Goal: Task Accomplishment & Management: Manage account settings

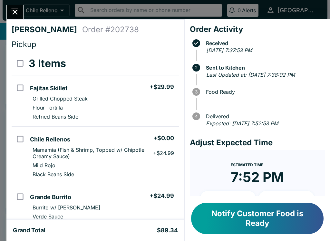
click at [237, 225] on button "Notify Customer Food is Ready" at bounding box center [257, 219] width 132 height 32
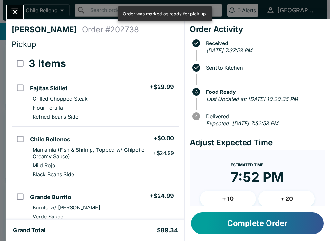
click at [9, 9] on button "Close" at bounding box center [15, 12] width 16 height 14
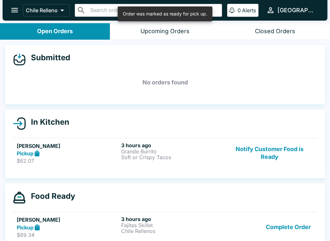
click at [120, 156] on div "[PERSON_NAME] M Pickup $62.07 3 hours ago Grande Burrito Soft or Crispy Tacos N…" at bounding box center [165, 153] width 296 height 22
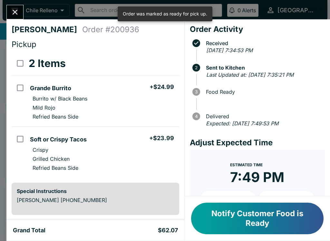
click at [222, 222] on button "Notify Customer Food is Ready" at bounding box center [257, 219] width 132 height 32
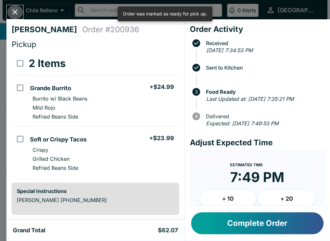
click at [8, 14] on button "Close" at bounding box center [15, 12] width 16 height 14
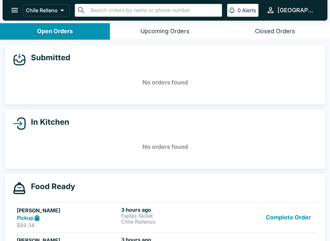
click at [123, 217] on p "Fajitas Skillet" at bounding box center [172, 216] width 102 height 6
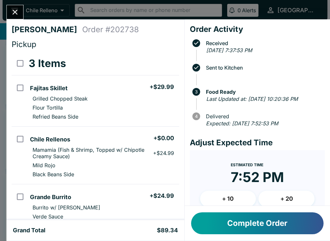
click at [220, 229] on button "Complete Order" at bounding box center [257, 223] width 132 height 22
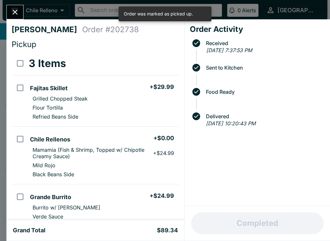
click at [17, 5] on button "Close" at bounding box center [15, 12] width 16 height 14
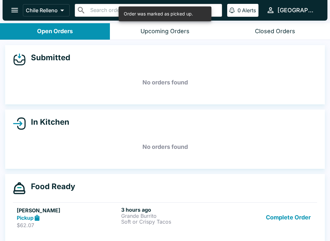
click at [138, 219] on p "Soft or Crispy Tacos" at bounding box center [172, 222] width 102 height 6
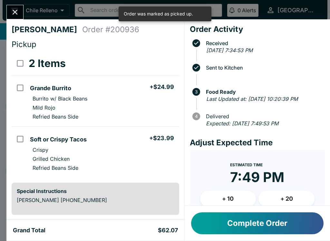
click at [232, 224] on button "Complete Order" at bounding box center [257, 223] width 132 height 22
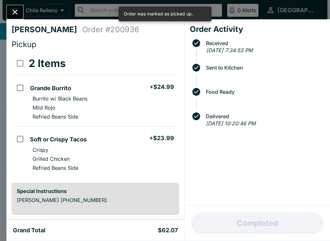
click at [19, 8] on icon "Close" at bounding box center [15, 12] width 9 height 9
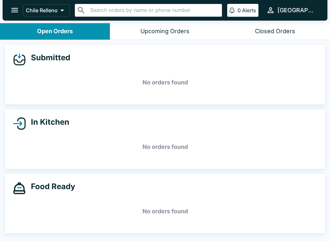
click at [16, 11] on icon "open drawer" at bounding box center [14, 10] width 9 height 9
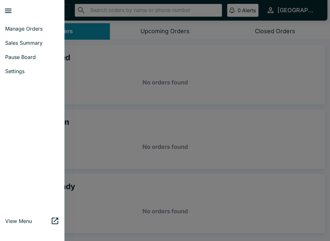
click at [41, 42] on span "Sales Summary" at bounding box center [32, 43] width 54 height 6
select select "03:00"
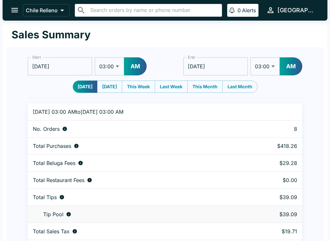
scroll to position [20, 0]
